Goal: Manage account settings

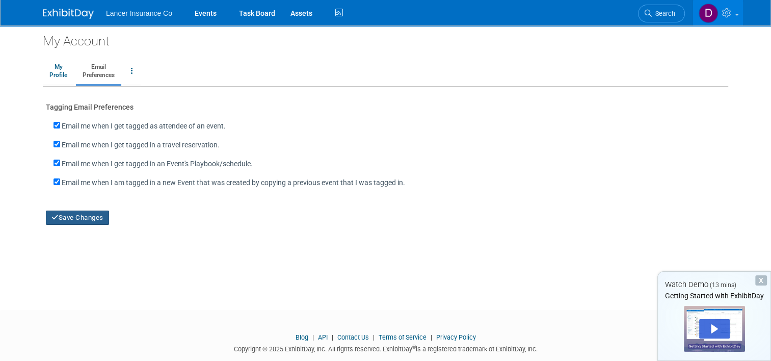
click at [61, 218] on button "Save Changes" at bounding box center [77, 217] width 63 height 14
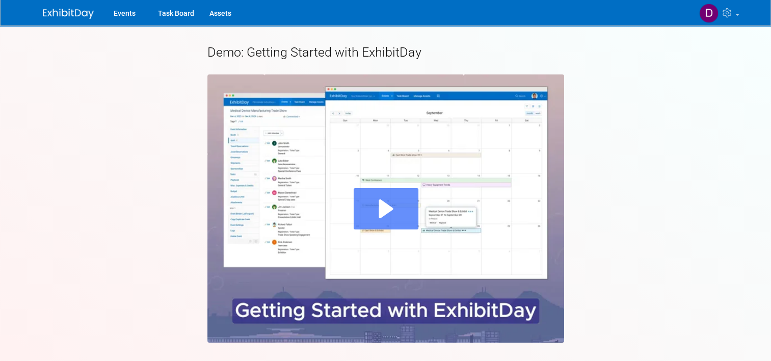
click at [375, 211] on div "Play" at bounding box center [386, 208] width 65 height 41
